Goal: Task Accomplishment & Management: Manage account settings

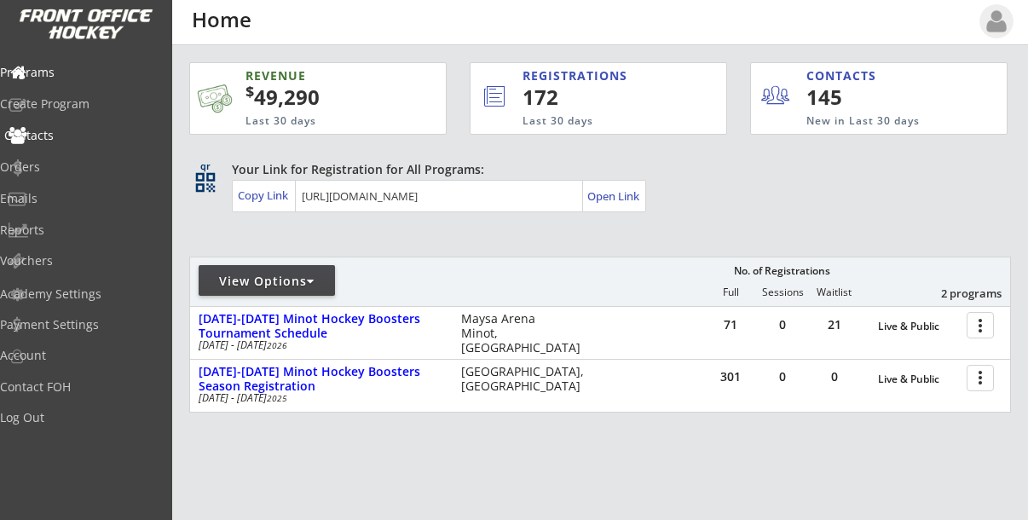
click at [63, 137] on div "Contacts" at bounding box center [80, 136] width 153 height 12
select select ""Players""
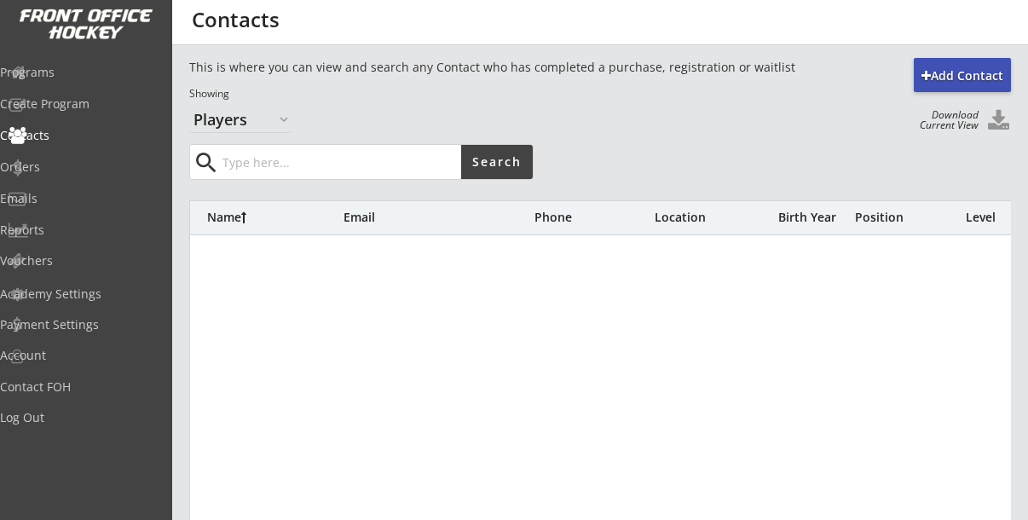
select select ""Players""
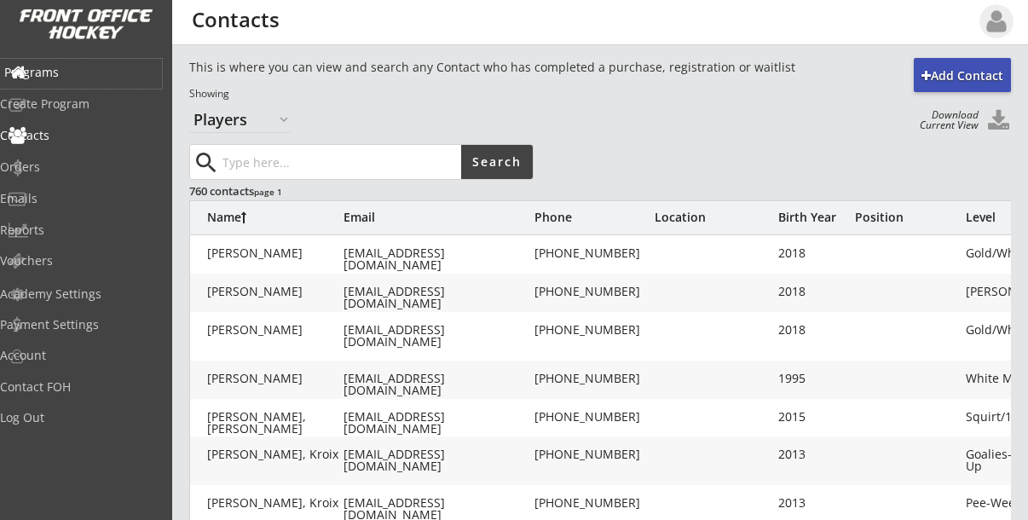
click at [70, 68] on div "Programs" at bounding box center [80, 72] width 153 height 12
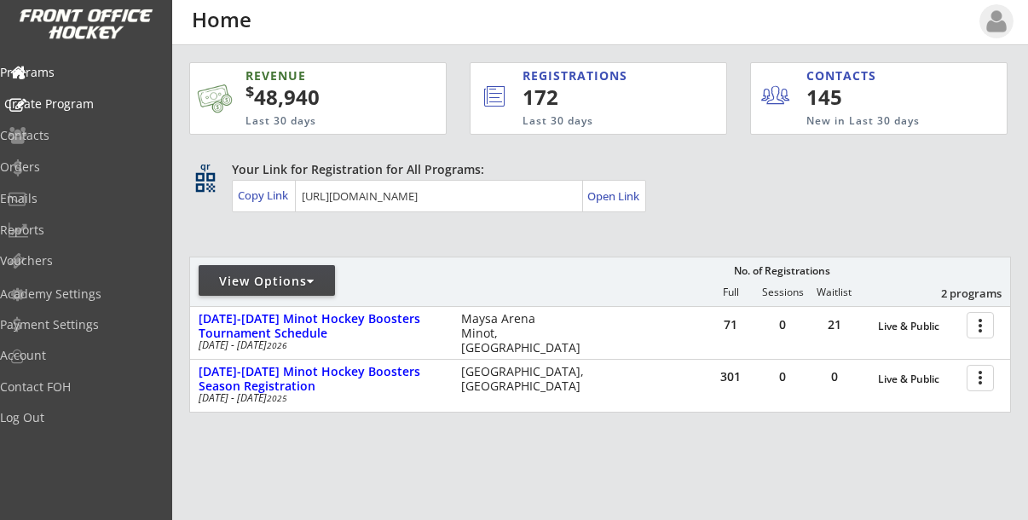
click at [67, 104] on div "Create Program" at bounding box center [80, 104] width 153 height 12
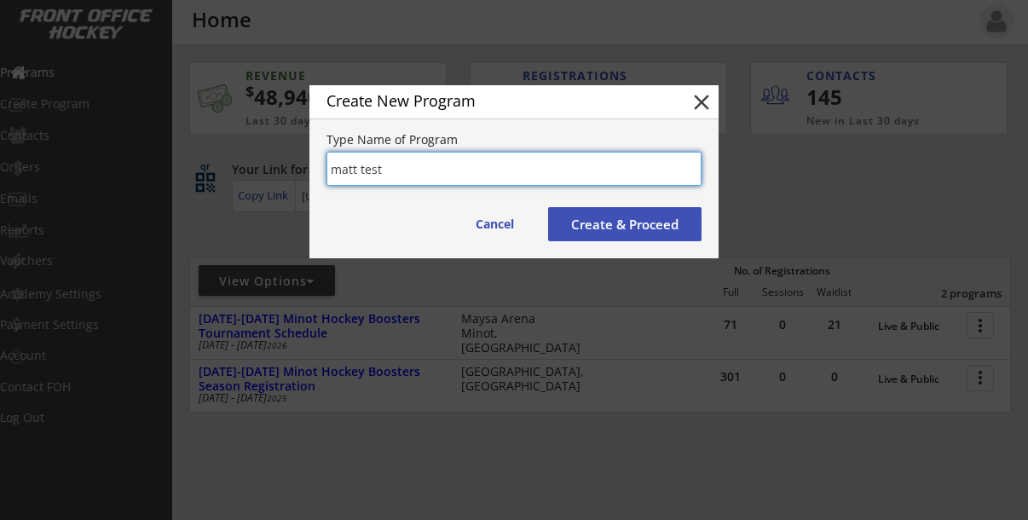
type input "matt test"
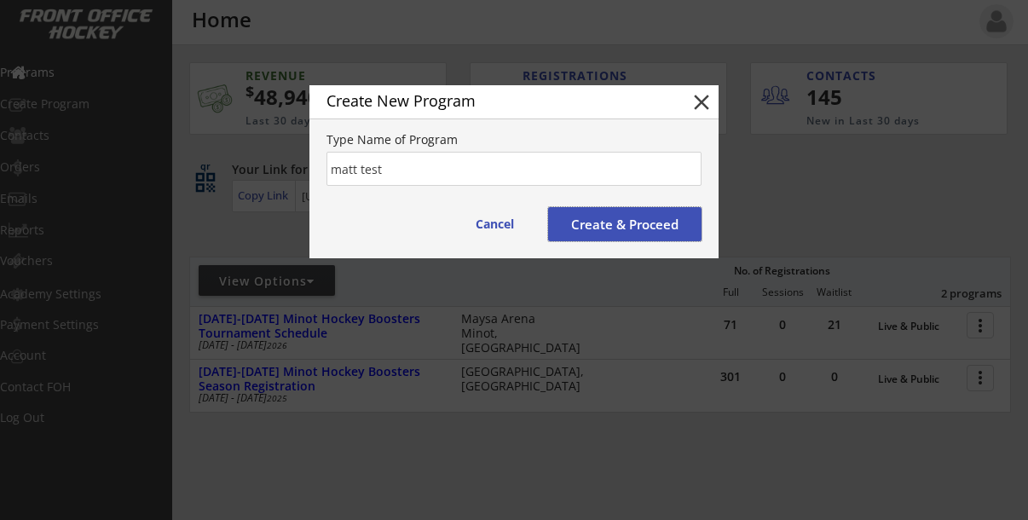
click at [633, 220] on button "Create & Proceed" at bounding box center [624, 224] width 153 height 34
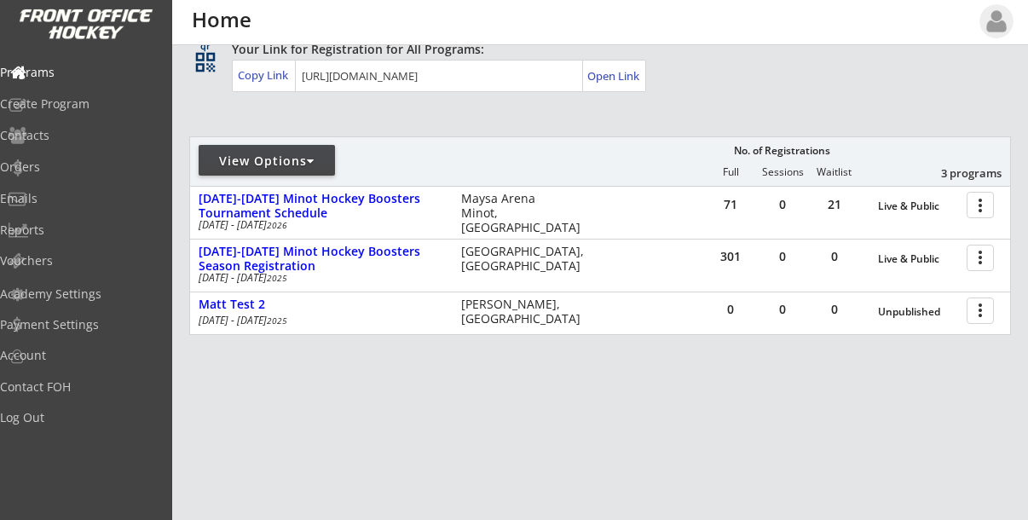
scroll to position [118, 0]
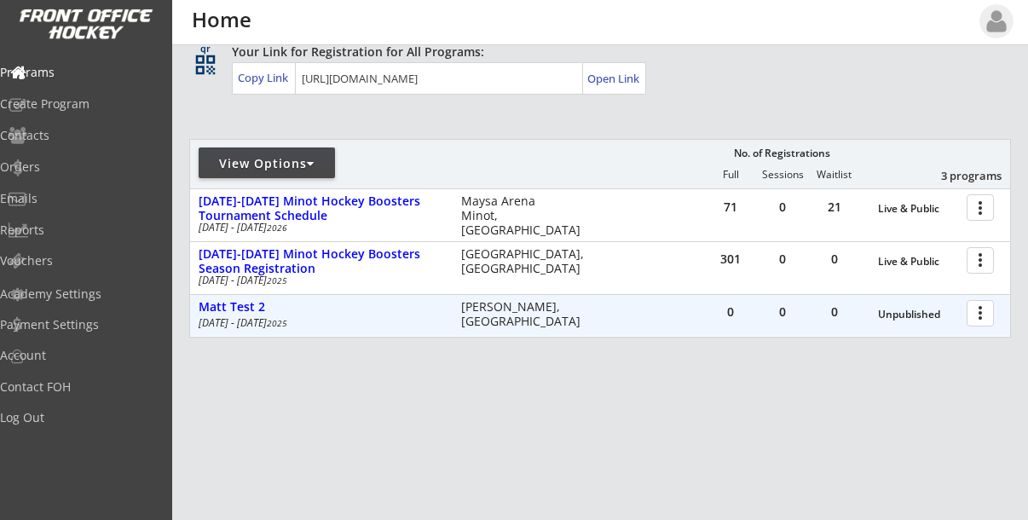
click at [986, 320] on div at bounding box center [983, 312] width 30 height 30
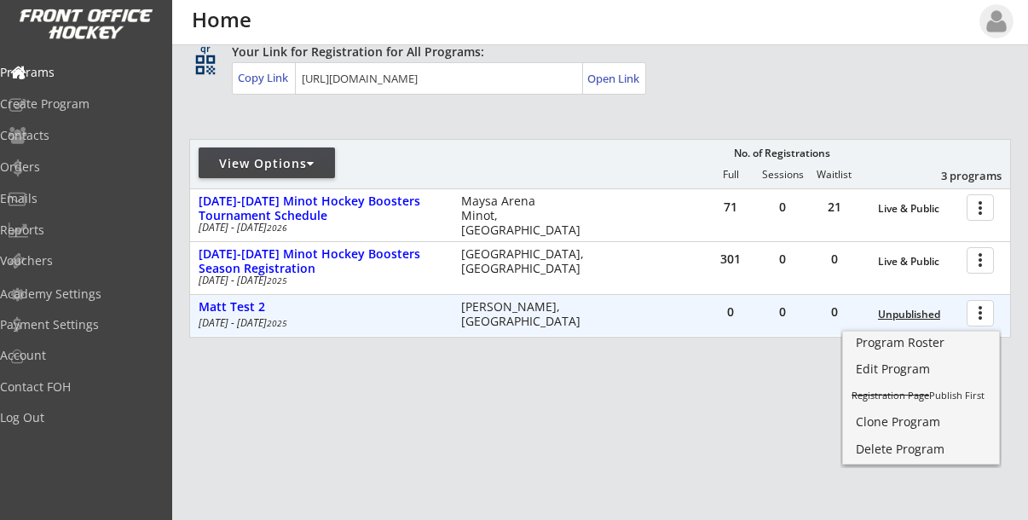
click at [920, 315] on div "Unpublished" at bounding box center [918, 315] width 80 height 12
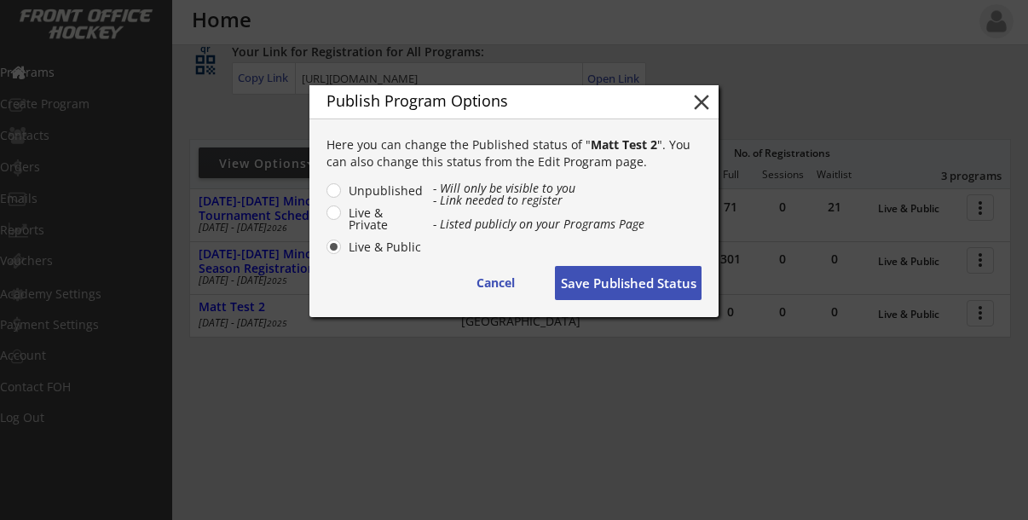
click at [706, 99] on button "close" at bounding box center [702, 102] width 26 height 26
radio input "false"
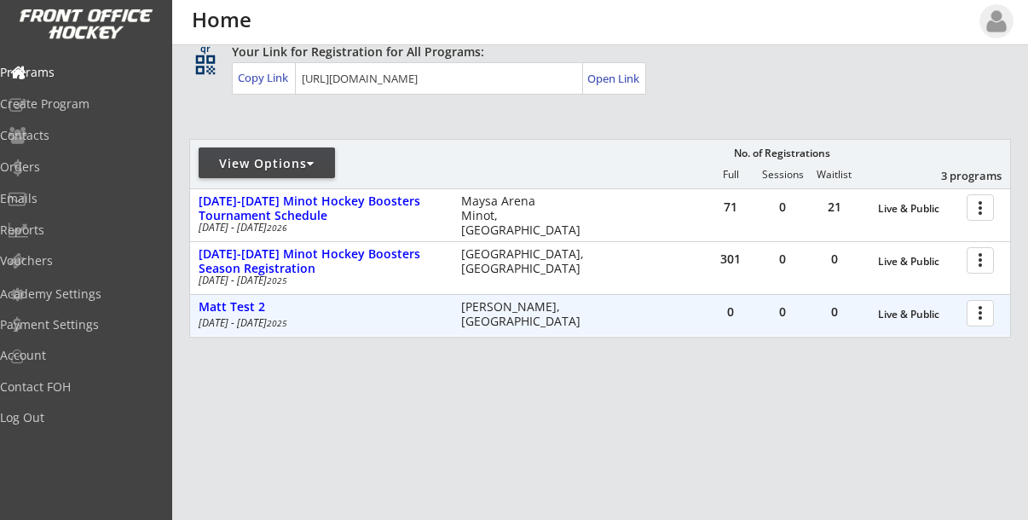
click at [981, 320] on div at bounding box center [983, 312] width 30 height 30
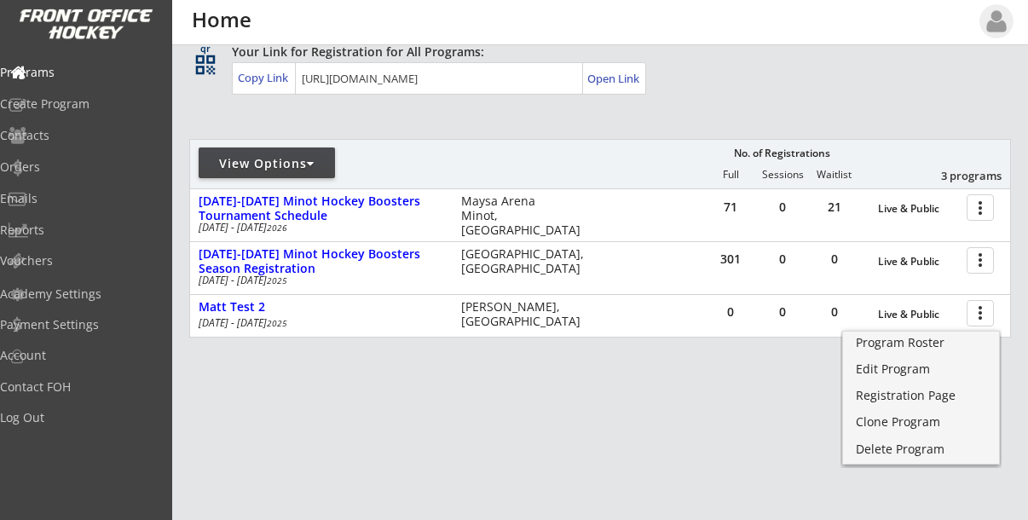
scroll to position [89, 0]
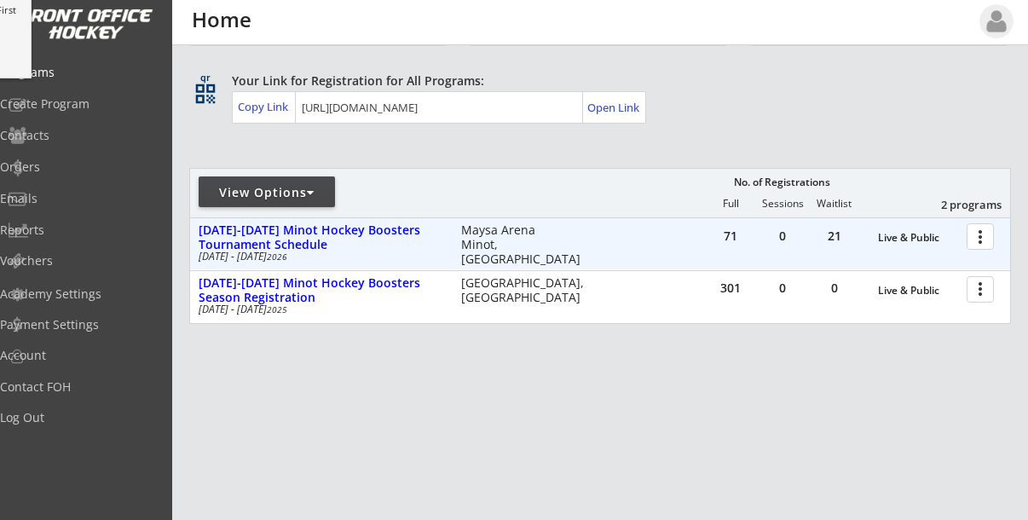
click at [985, 240] on div at bounding box center [983, 236] width 30 height 30
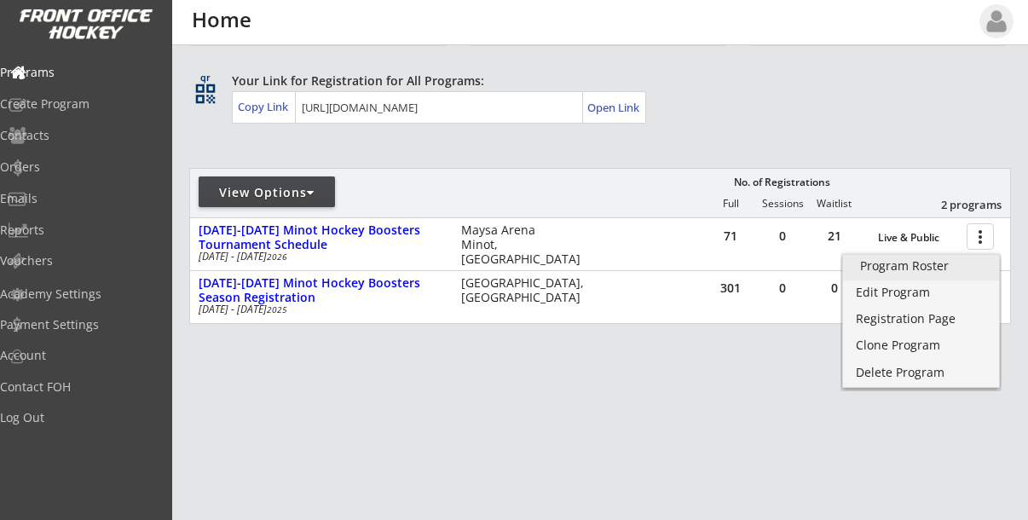
click at [921, 265] on div "Program Roster" at bounding box center [921, 266] width 122 height 12
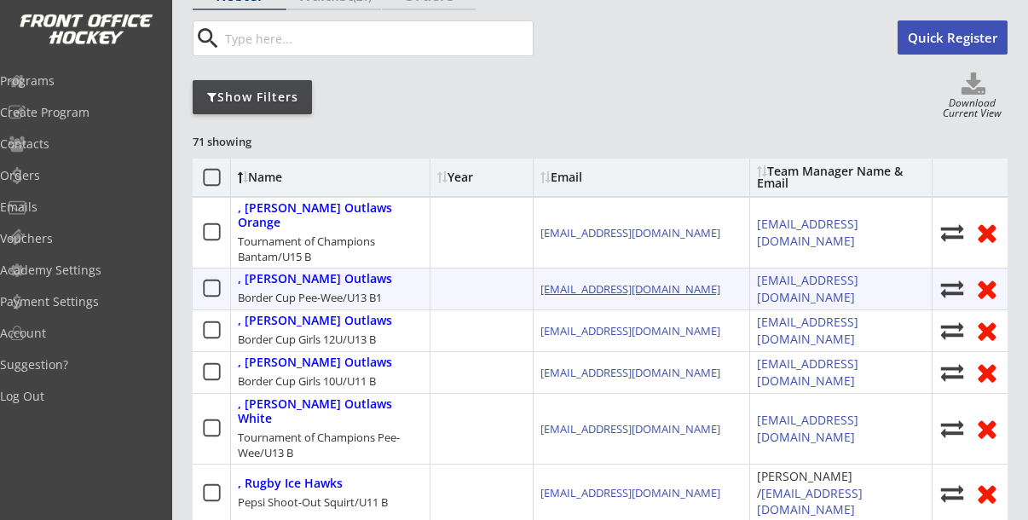
scroll to position [131, 0]
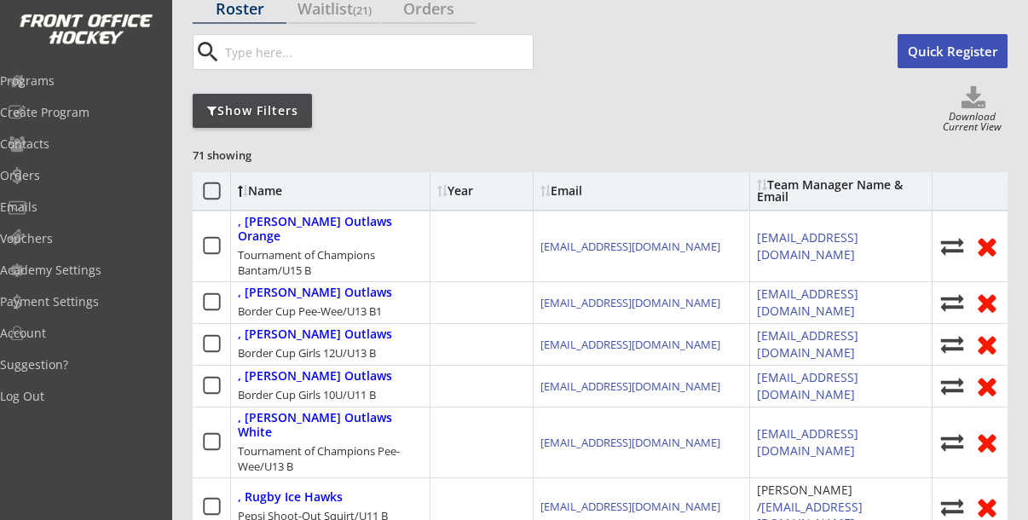
click at [277, 103] on div "Show Filters" at bounding box center [252, 110] width 119 height 17
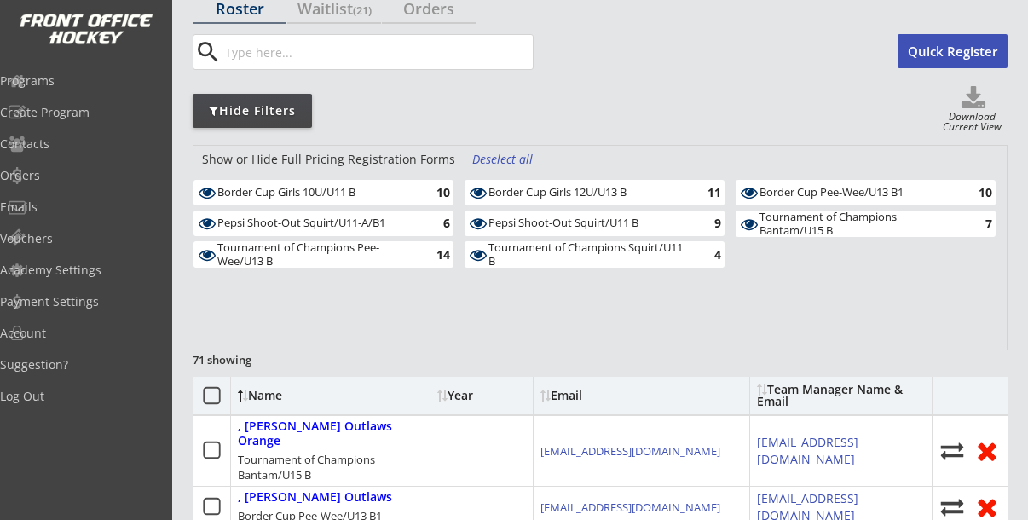
click at [568, 195] on div "Border Cup Girls 12U/U13 B" at bounding box center [587, 193] width 199 height 14
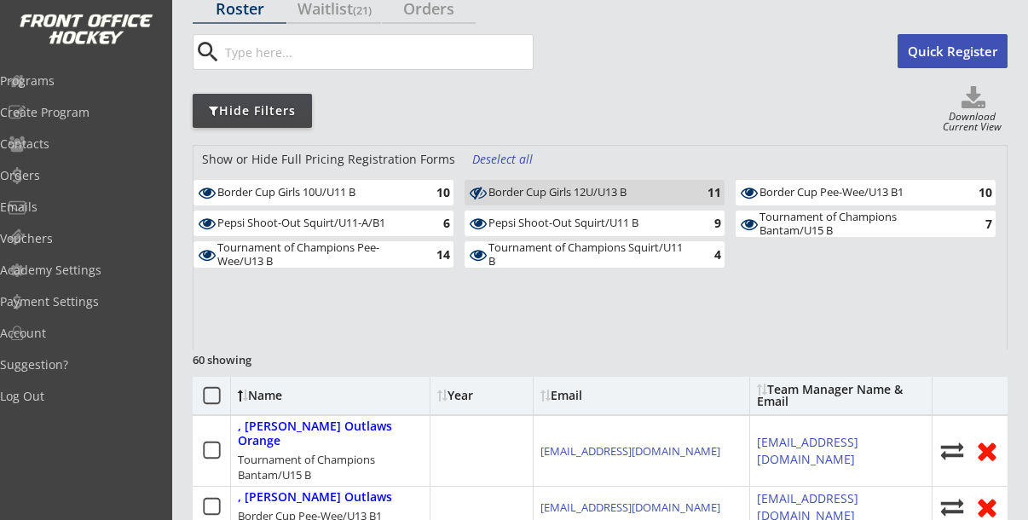
click at [568, 195] on div "Border Cup Girls 12U/U13 B" at bounding box center [587, 193] width 199 height 14
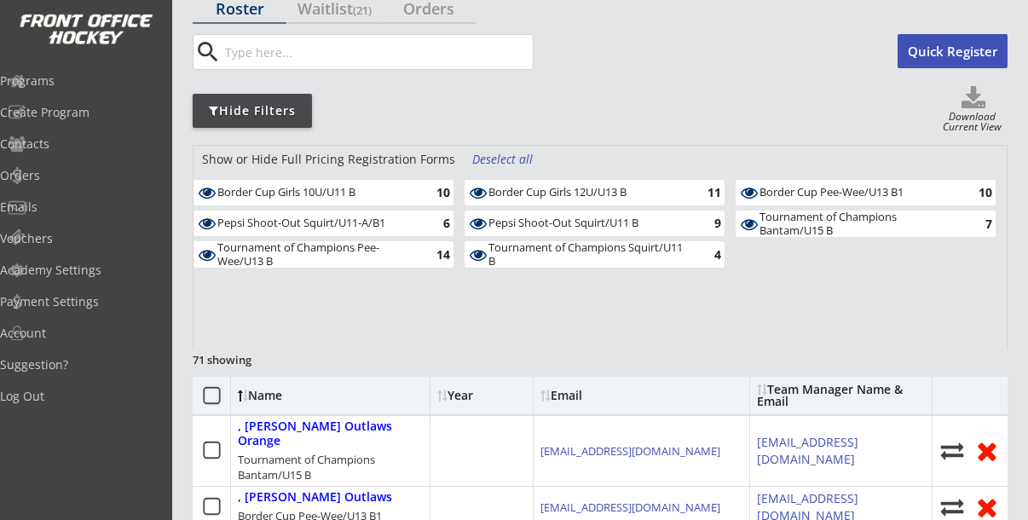
click at [499, 159] on div "Deselect all" at bounding box center [503, 159] width 63 height 17
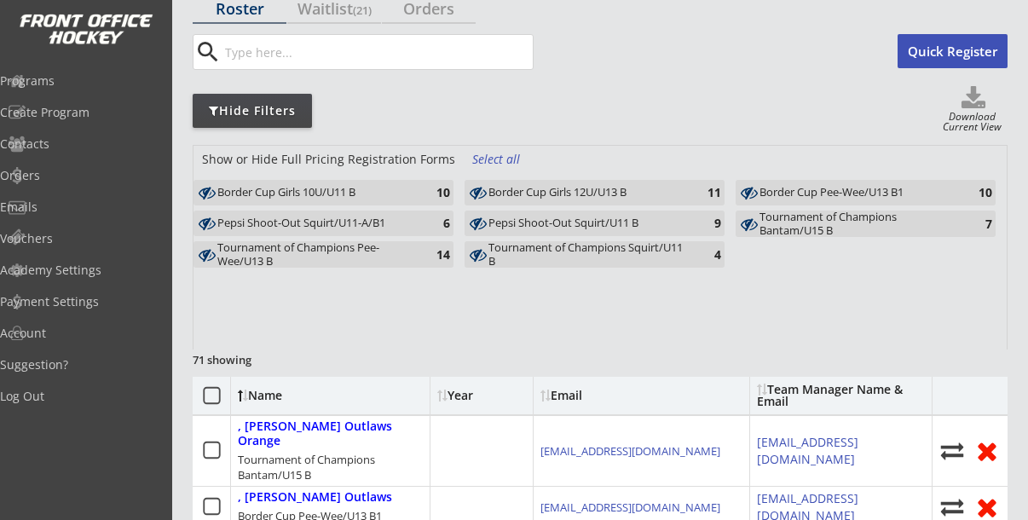
click at [377, 192] on div "Border Cup Girls 10U/U11 B" at bounding box center [316, 193] width 199 height 14
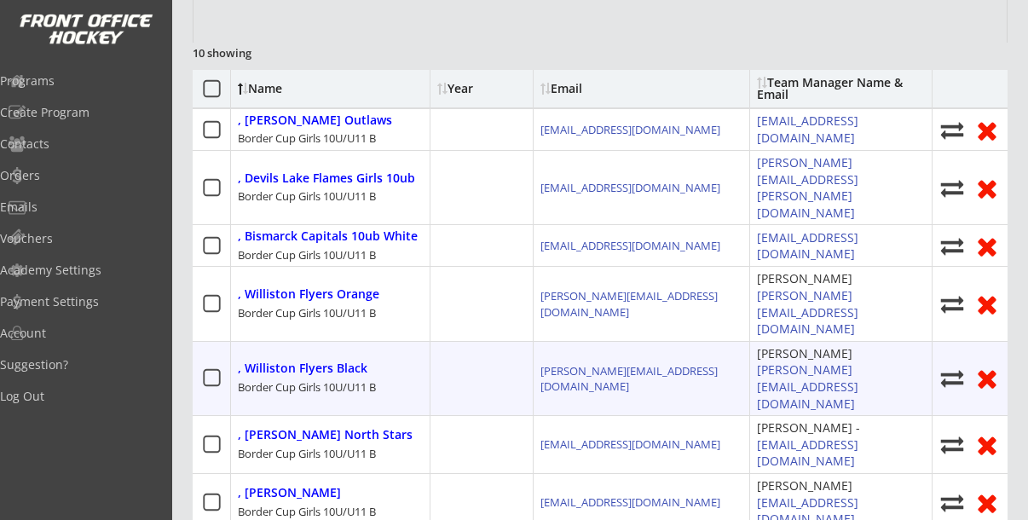
scroll to position [410, 0]
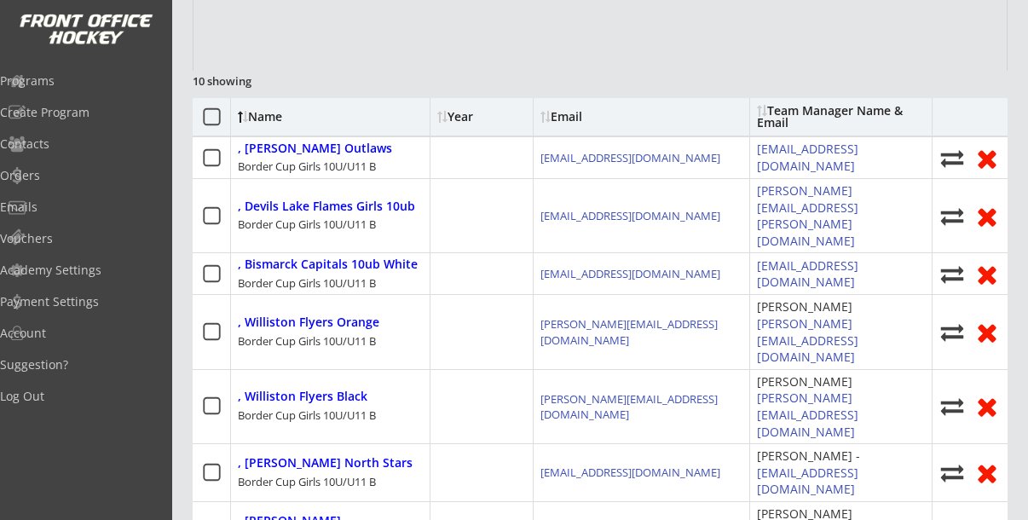
click at [242, 115] on div at bounding box center [240, 117] width 5 height 12
click at [209, 114] on icon at bounding box center [211, 117] width 21 height 21
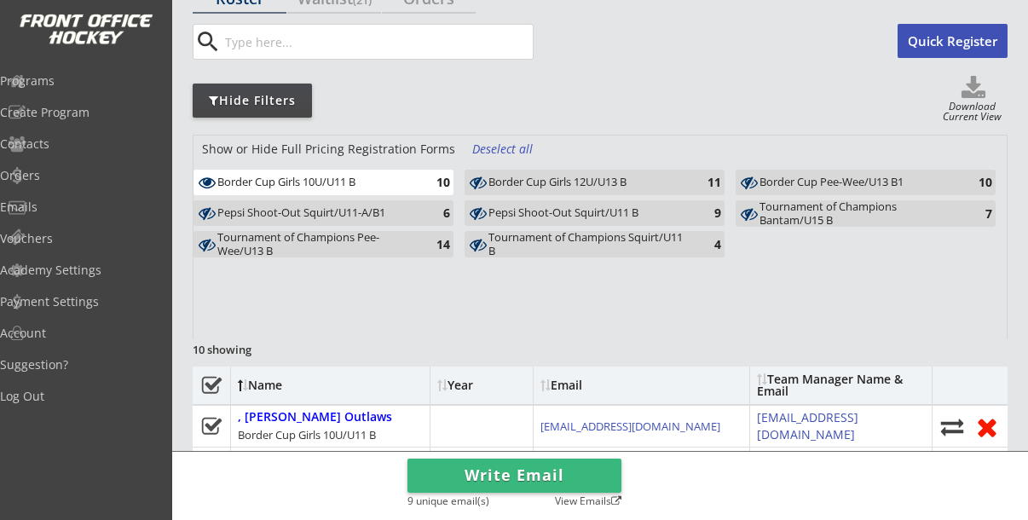
scroll to position [136, 0]
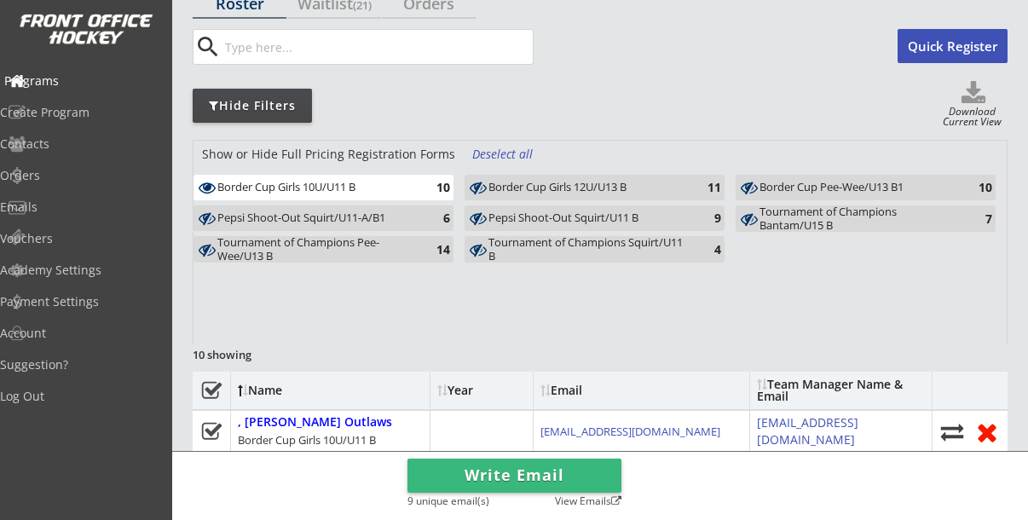
click at [66, 81] on div "Programs" at bounding box center [80, 81] width 153 height 12
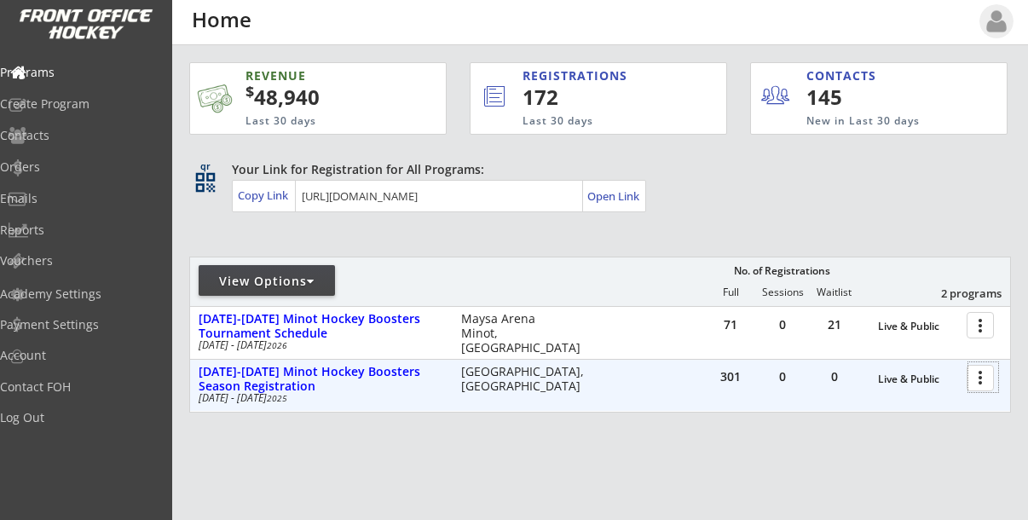
click at [978, 384] on div at bounding box center [983, 377] width 30 height 30
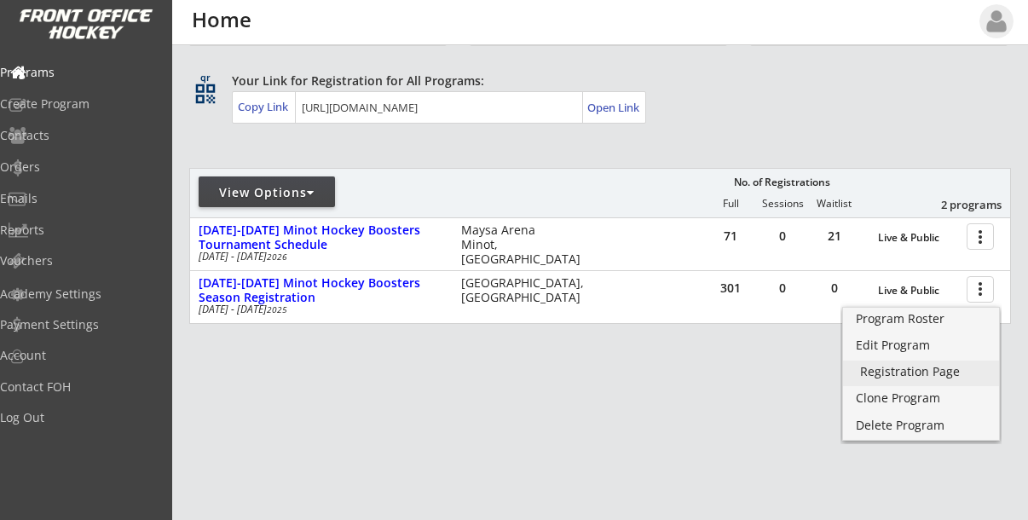
scroll to position [89, 0]
click at [909, 382] on link "Registration Page" at bounding box center [921, 374] width 156 height 26
click at [897, 320] on div "Program Roster" at bounding box center [921, 319] width 122 height 12
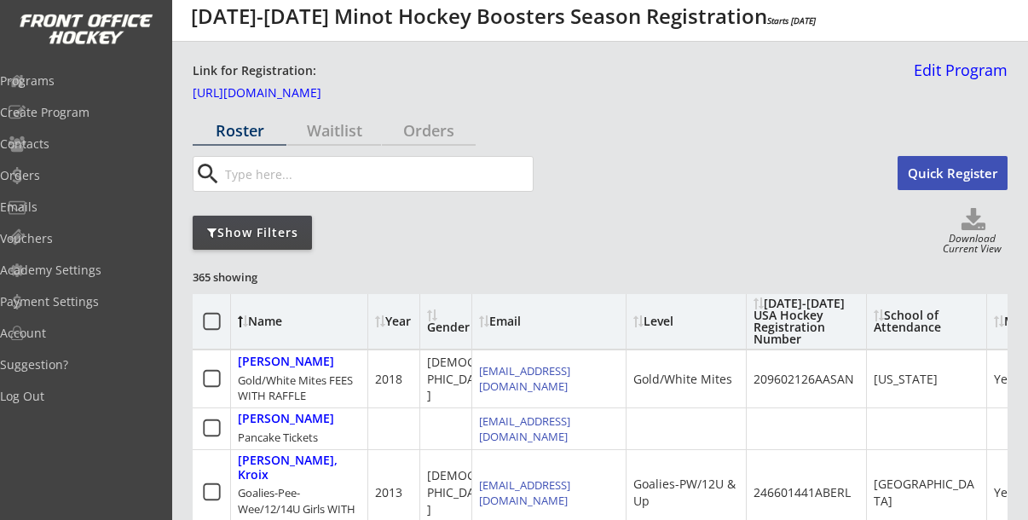
scroll to position [9, 0]
click at [282, 227] on div "Show Filters" at bounding box center [252, 232] width 119 height 17
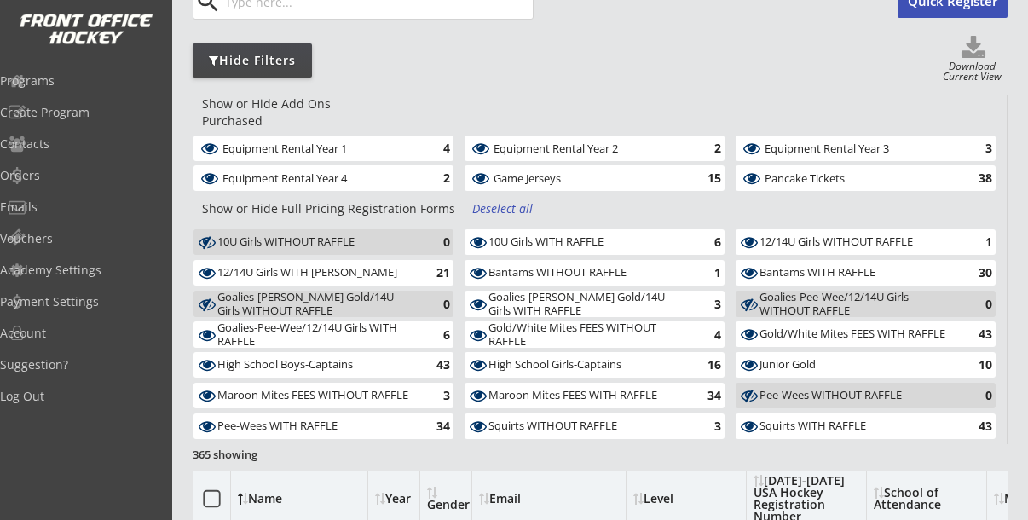
scroll to position [173, 0]
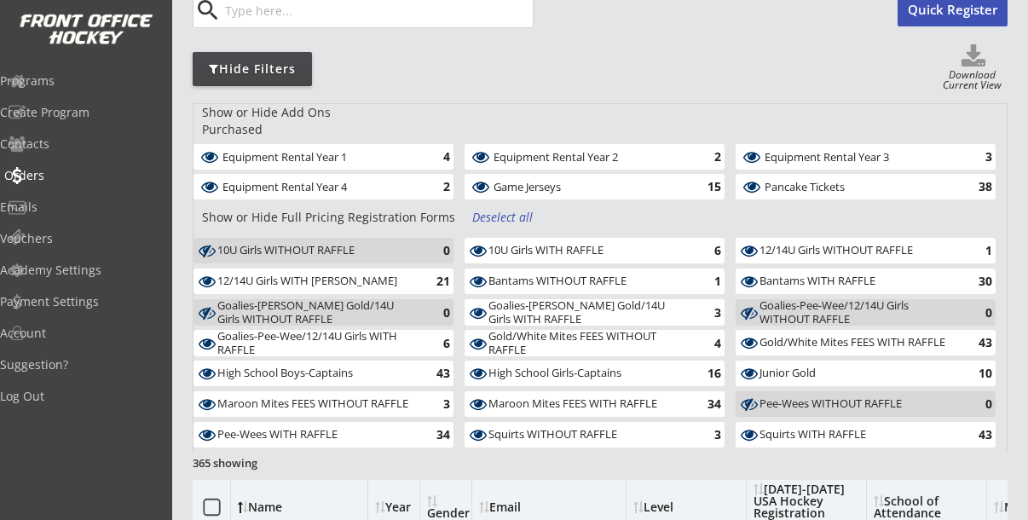
click at [64, 175] on div "Orders" at bounding box center [80, 176] width 153 height 12
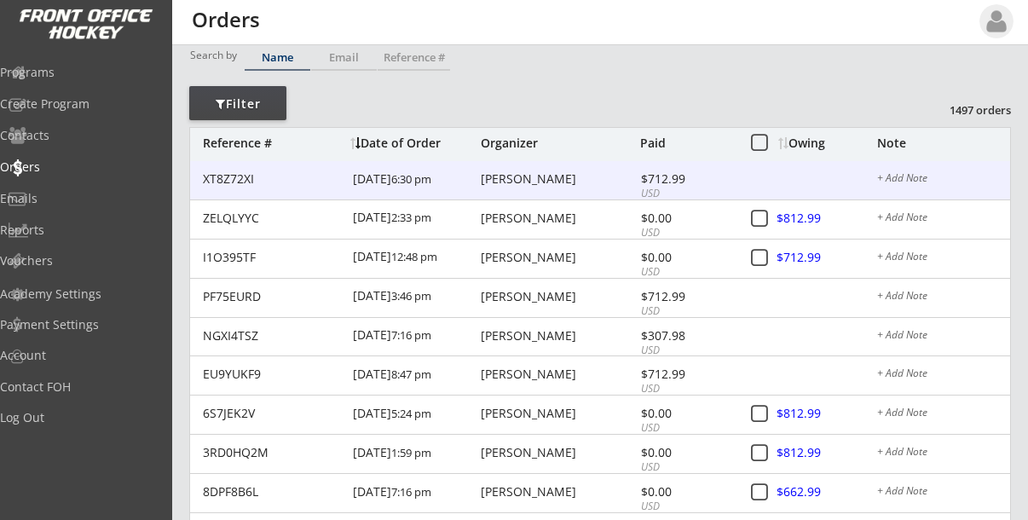
scroll to position [62, 0]
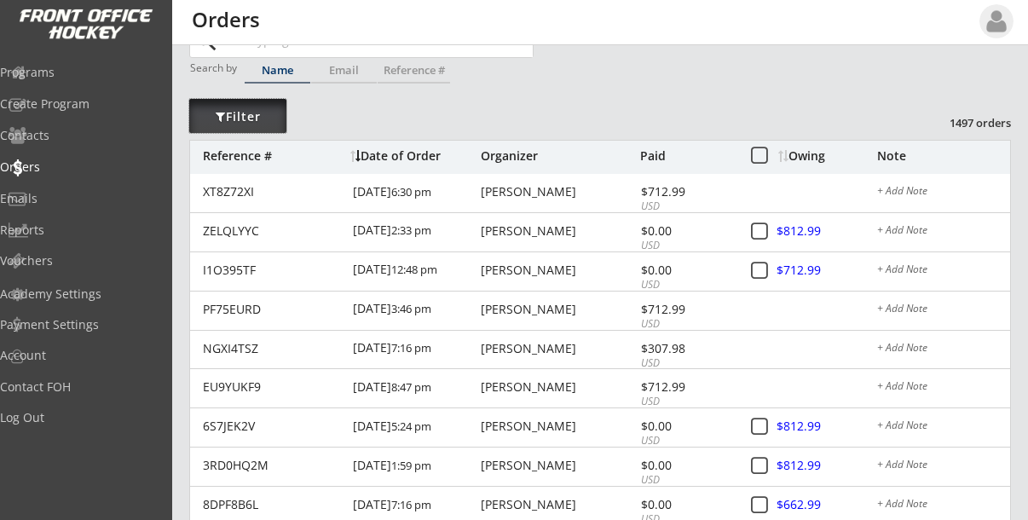
click at [271, 114] on div "Filter" at bounding box center [237, 116] width 97 height 17
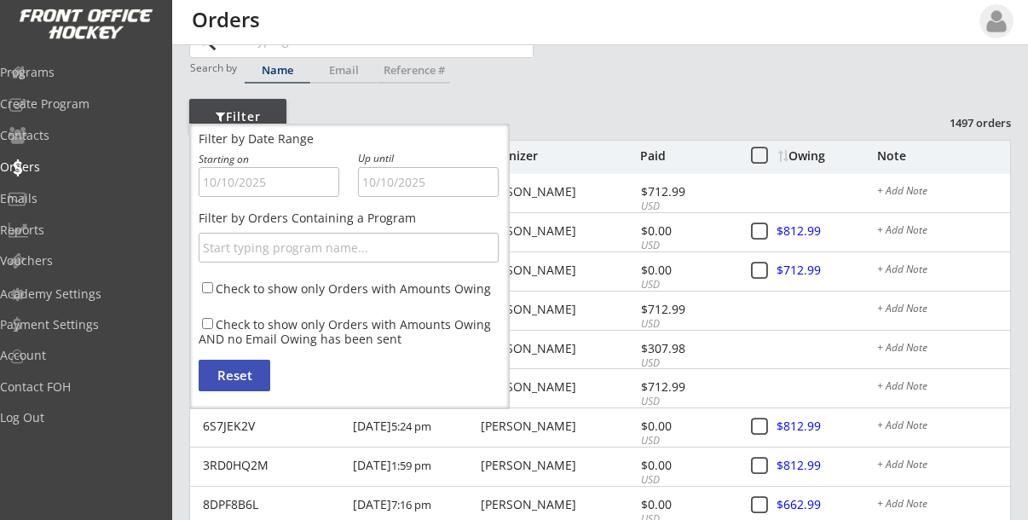
click at [567, 93] on div "This is where you can view and search any Order that has gone through your acco…" at bounding box center [600, 501] width 822 height 1011
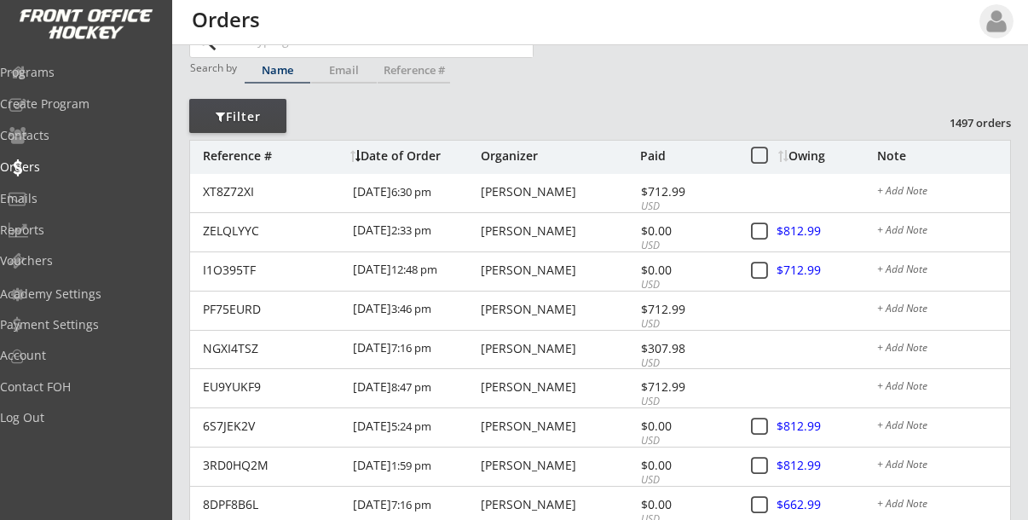
click at [764, 153] on button at bounding box center [758, 156] width 21 height 21
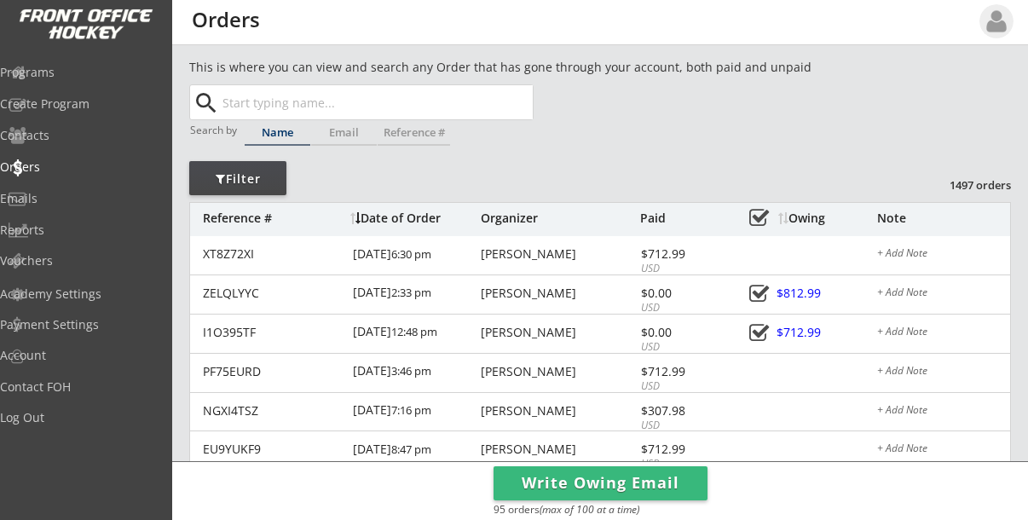
scroll to position [0, 0]
click at [64, 232] on div "Reports" at bounding box center [80, 230] width 153 height 12
